Goal: Task Accomplishment & Management: Complete application form

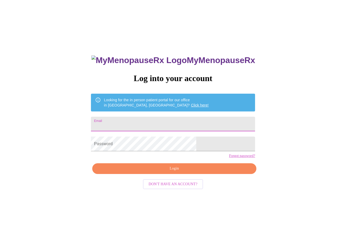
type input "[EMAIL_ADDRESS][DOMAIN_NAME]"
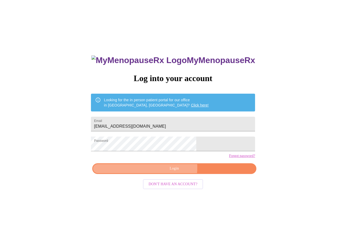
click at [170, 172] on span "Login" at bounding box center [174, 168] width 152 height 7
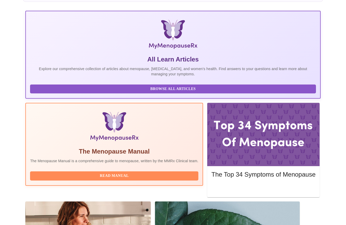
scroll to position [72, 0]
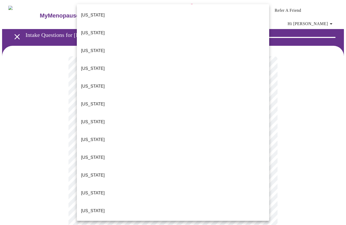
click at [168, 149] on li "[US_STATE]" at bounding box center [173, 158] width 192 height 18
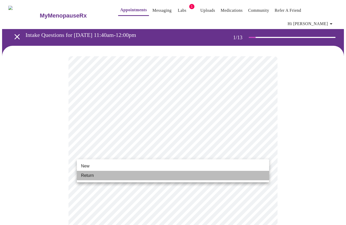
click at [158, 175] on li "Return" at bounding box center [173, 175] width 192 height 9
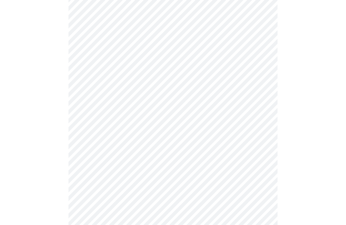
scroll to position [200, 0]
click at [181, 196] on body "MyMenopauseRx Appointments Messaging Labs 1 Uploads Medications Community Refer…" at bounding box center [173, 40] width 342 height 477
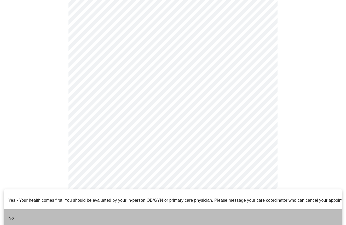
click at [179, 209] on li "No" at bounding box center [173, 218] width 338 height 18
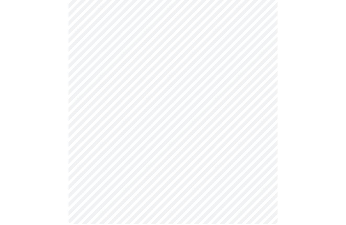
scroll to position [0, 0]
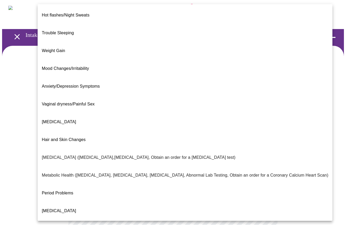
click at [193, 106] on body "MyMenopauseRx Appointments Messaging Labs 1 Uploads Medications Community Refer…" at bounding box center [173, 162] width 342 height 321
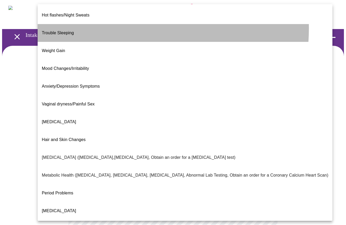
click at [118, 24] on li "Trouble Sleeping" at bounding box center [185, 33] width 295 height 18
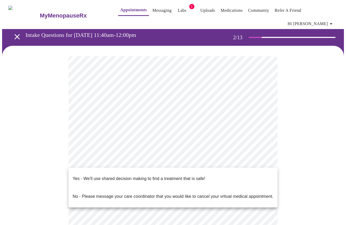
click at [162, 157] on body "MyMenopauseRx Appointments Messaging Labs 1 Uploads Medications Community Refer…" at bounding box center [173, 161] width 342 height 318
click at [163, 175] on p "Yes - We'll use shared decision making to find a treatment that is safe!" at bounding box center [139, 178] width 133 height 6
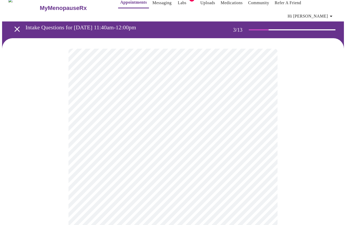
scroll to position [7, 0]
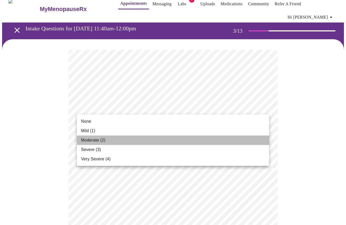
click at [146, 143] on li "Moderate (2)" at bounding box center [173, 139] width 192 height 9
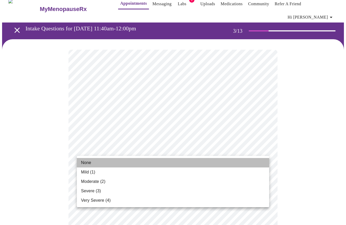
click at [145, 164] on li "None" at bounding box center [173, 162] width 192 height 9
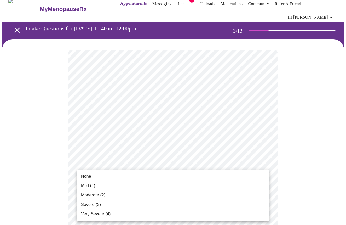
click at [142, 193] on li "Moderate (2)" at bounding box center [173, 194] width 192 height 9
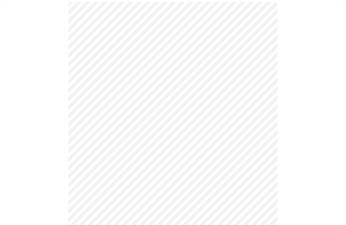
scroll to position [66, 0]
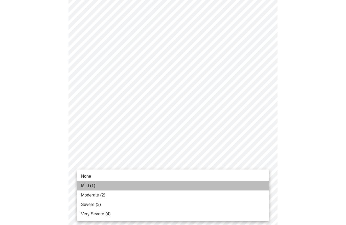
click at [221, 188] on li "Mild (1)" at bounding box center [173, 185] width 192 height 9
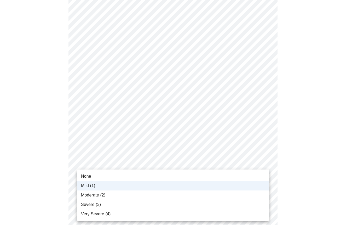
click at [297, 153] on div at bounding box center [173, 112] width 346 height 225
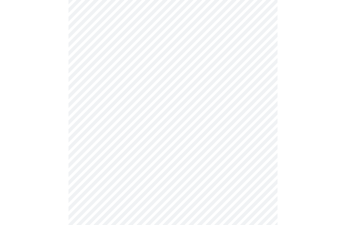
scroll to position [144, 0]
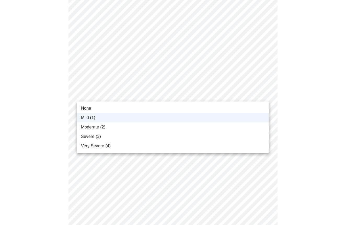
click at [215, 88] on body "MyMenopauseRx Appointments Messaging Labs 1 Uploads Medications Community Refer…" at bounding box center [173, 195] width 342 height 672
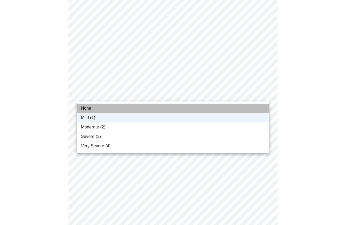
click at [213, 105] on li "None" at bounding box center [173, 108] width 192 height 9
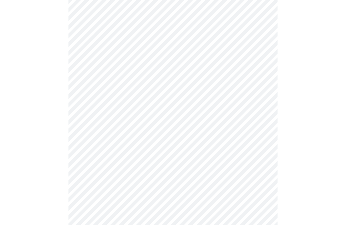
click at [213, 126] on body "MyMenopauseRx Appointments Messaging Labs 1 Uploads Medications Community Refer…" at bounding box center [173, 195] width 342 height 672
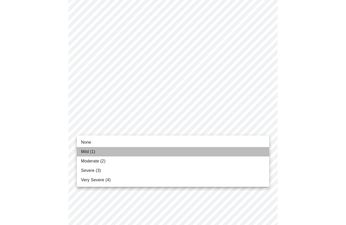
click at [208, 149] on li "Mild (1)" at bounding box center [173, 151] width 192 height 9
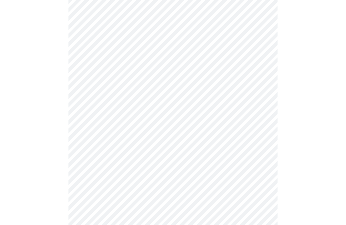
click at [209, 162] on body "MyMenopauseRx Appointments Messaging Labs 1 Uploads Medications Community Refer…" at bounding box center [173, 191] width 342 height 665
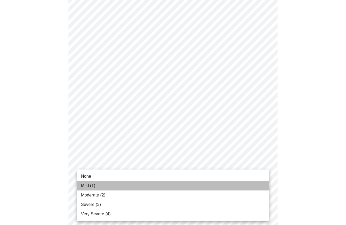
click at [205, 185] on li "Mild (1)" at bounding box center [173, 185] width 192 height 9
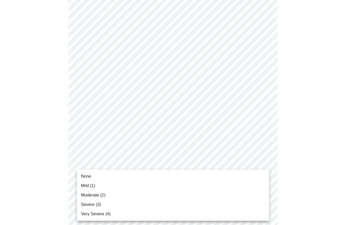
click at [204, 203] on body "MyMenopauseRx Appointments Messaging Labs 1 Uploads Medications Community Refer…" at bounding box center [173, 188] width 342 height 658
click at [204, 172] on li "None" at bounding box center [173, 176] width 192 height 9
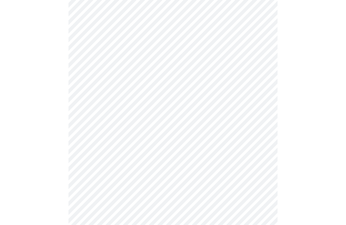
scroll to position [261, 0]
click at [210, 82] on body "MyMenopauseRx Appointments Messaging Labs 1 Uploads Medications Community Refer…" at bounding box center [173, 66] width 342 height 651
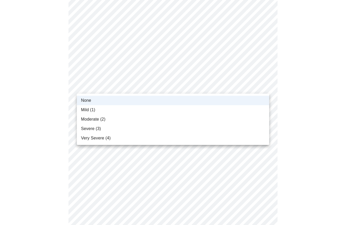
click at [210, 109] on li "Mild (1)" at bounding box center [173, 109] width 192 height 9
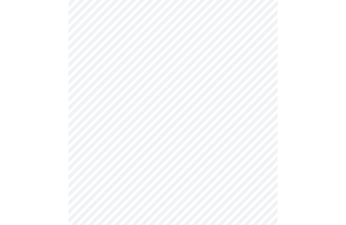
click at [201, 130] on body "MyMenopauseRx Appointments Messaging Labs 1 Uploads Medications Community Refer…" at bounding box center [173, 66] width 342 height 651
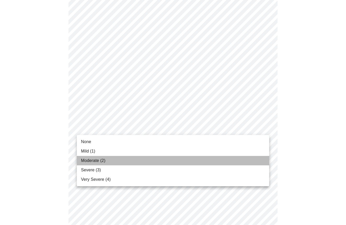
click at [196, 160] on li "Moderate (2)" at bounding box center [173, 160] width 192 height 9
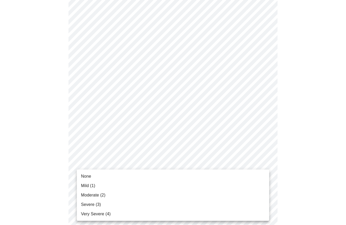
click at [195, 174] on body "MyMenopauseRx Appointments Messaging Labs 1 Uploads Medications Community Refer…" at bounding box center [173, 63] width 342 height 644
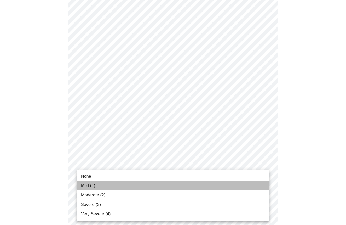
click at [193, 187] on li "Mild (1)" at bounding box center [173, 185] width 192 height 9
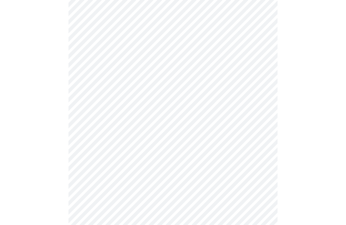
click at [192, 207] on body "MyMenopauseRx Appointments Messaging Labs 1 Uploads Medications Community Refer…" at bounding box center [173, 59] width 342 height 636
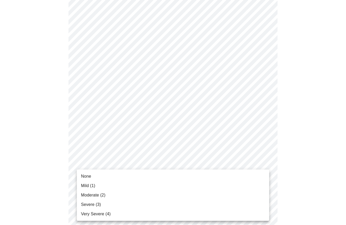
click at [189, 188] on li "Mild (1)" at bounding box center [173, 185] width 192 height 9
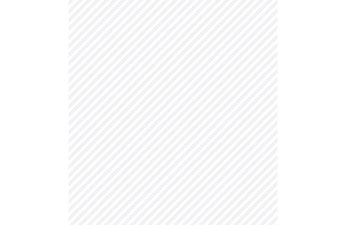
scroll to position [350, 0]
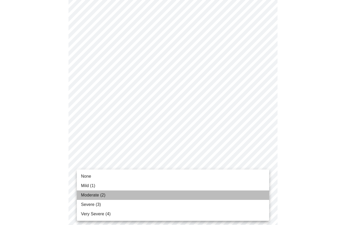
click at [242, 193] on li "Moderate (2)" at bounding box center [173, 194] width 192 height 9
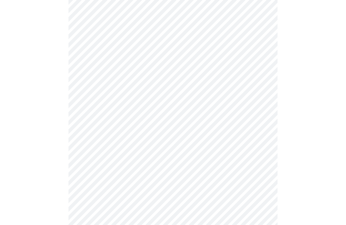
scroll to position [164, 0]
click at [229, 130] on body "MyMenopauseRx Appointments Messaging Labs 1 Uploads Medications Community Refer…" at bounding box center [173, 88] width 342 height 501
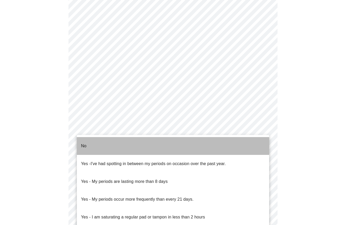
click at [226, 144] on li "No" at bounding box center [173, 146] width 192 height 18
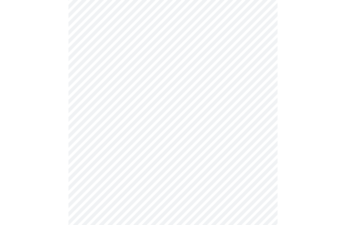
click at [226, 172] on body "MyMenopauseRx Appointments Messaging Labs 1 Uploads Medications Community Refer…" at bounding box center [173, 87] width 342 height 498
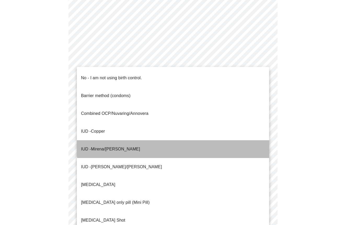
click at [220, 140] on li "IUD - Mirena/[PERSON_NAME]" at bounding box center [173, 149] width 192 height 18
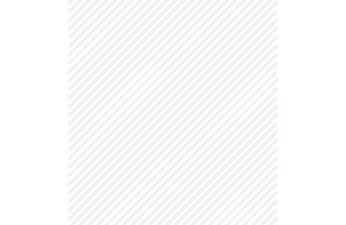
scroll to position [240, 0]
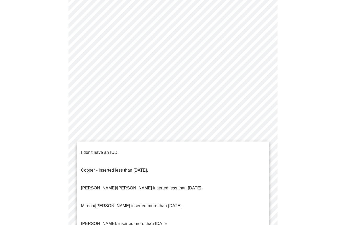
click at [233, 136] on body "MyMenopauseRx Appointments Messaging Labs 1 Uploads Medications Community Refer…" at bounding box center [173, 10] width 342 height 495
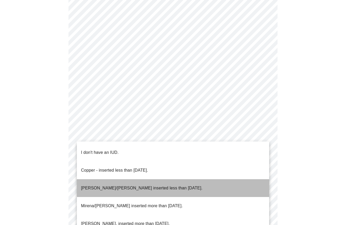
click at [231, 179] on li "[PERSON_NAME]/[PERSON_NAME] inserted less than [DATE]." at bounding box center [173, 188] width 192 height 18
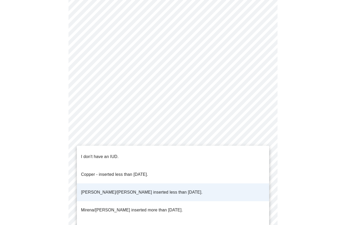
click at [232, 130] on body "MyMenopauseRx Appointments Messaging Labs 1 Uploads Medications Community Refer…" at bounding box center [173, 9] width 342 height 492
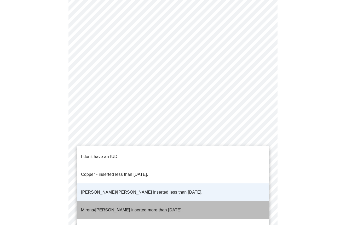
click at [230, 201] on li "Mirena/[PERSON_NAME] inserted more than [DATE]." at bounding box center [173, 210] width 192 height 18
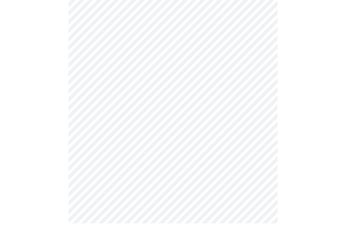
scroll to position [260, 0]
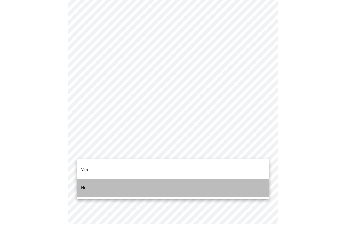
click at [243, 179] on li "No" at bounding box center [173, 188] width 192 height 18
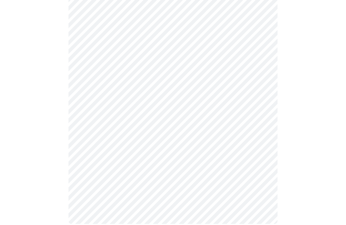
scroll to position [0, 0]
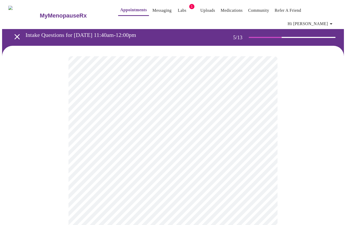
click at [225, 131] on body "MyMenopauseRx Appointments Messaging Labs 1 Uploads Medications Community Refer…" at bounding box center [173, 176] width 342 height 348
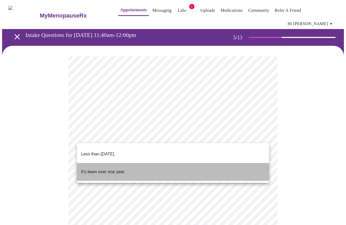
click at [219, 166] on li "It's been over one year." at bounding box center [173, 172] width 192 height 18
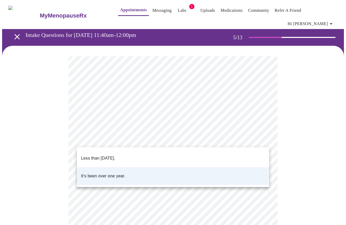
click at [225, 139] on body "MyMenopauseRx Appointments Messaging Labs 1 Uploads Medications Community Refer…" at bounding box center [173, 174] width 342 height 345
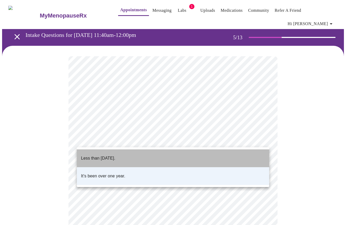
click at [222, 152] on li "Less than [DATE]." at bounding box center [173, 158] width 192 height 18
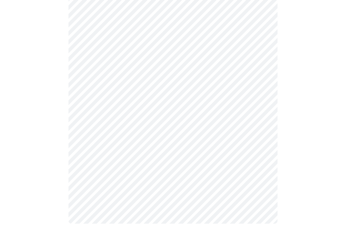
scroll to position [1440, 0]
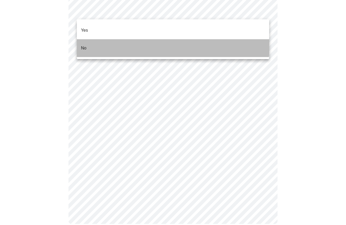
click at [142, 39] on li "No" at bounding box center [173, 48] width 192 height 18
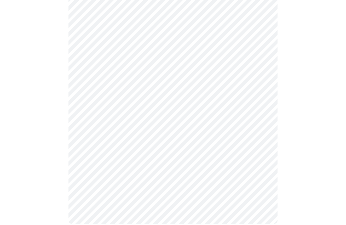
scroll to position [197, 0]
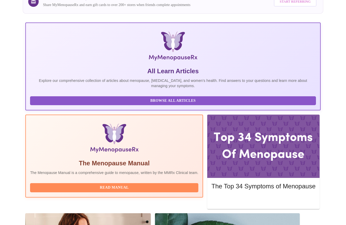
scroll to position [87, 0]
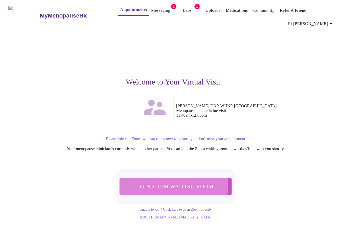
click at [174, 181] on span "Join Zoom Waiting Room" at bounding box center [176, 186] width 98 height 10
